Goal: Task Accomplishment & Management: Complete application form

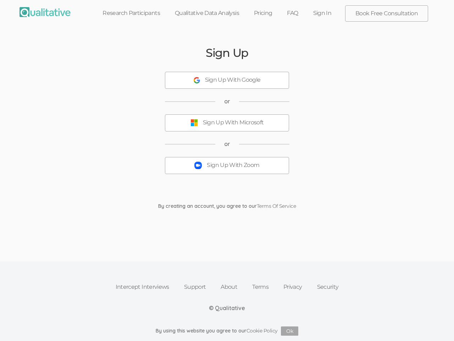
click at [227, 170] on button "Sign Up With Zoom" at bounding box center [227, 165] width 124 height 17
click at [227, 80] on div "Sign Up With Google" at bounding box center [233, 80] width 56 height 8
click at [227, 123] on div "Sign Up With Microsoft" at bounding box center [233, 123] width 61 height 8
click at [227, 165] on button "Sign Up With Zoom" at bounding box center [227, 165] width 124 height 17
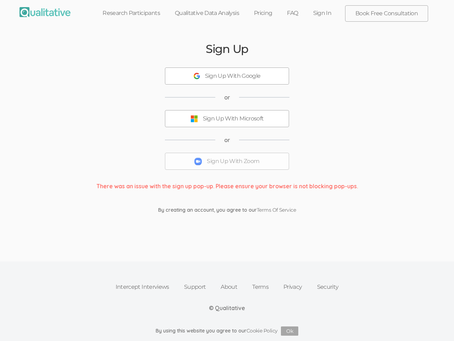
click at [290, 331] on button "Ok" at bounding box center [289, 330] width 17 height 9
